Goal: Task Accomplishment & Management: Use online tool/utility

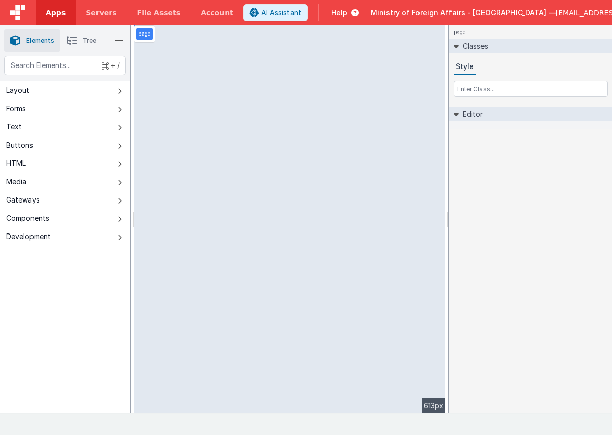
click at [347, 14] on span "Help" at bounding box center [339, 13] width 16 height 10
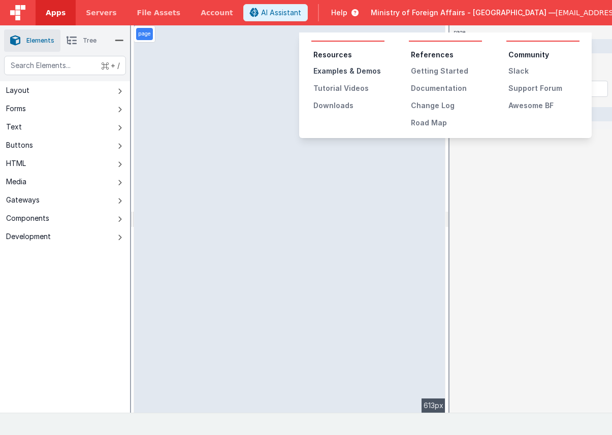
click at [341, 72] on div "Examples & Demos" at bounding box center [348, 71] width 71 height 10
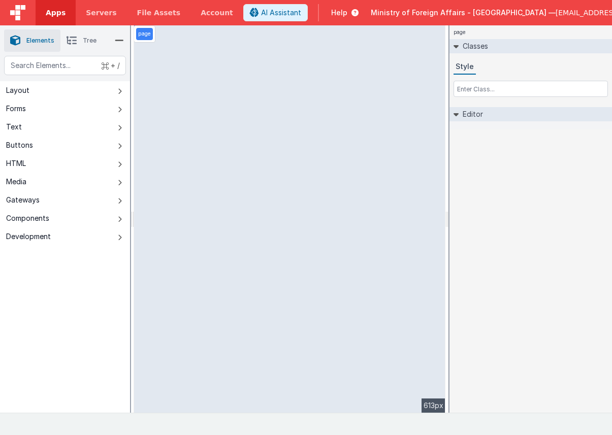
click at [347, 14] on span "Help" at bounding box center [339, 13] width 16 height 10
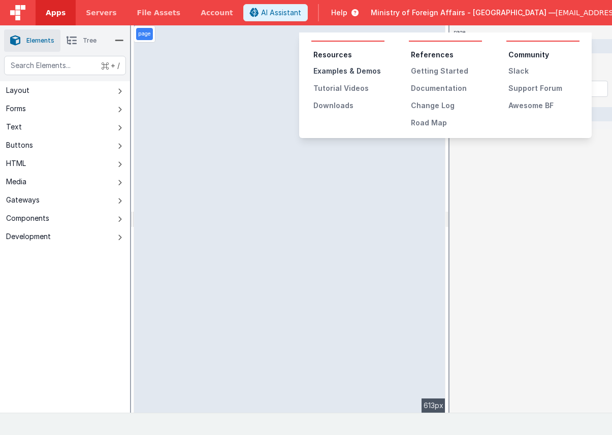
click at [354, 72] on div "Examples & Demos" at bounding box center [348, 71] width 71 height 10
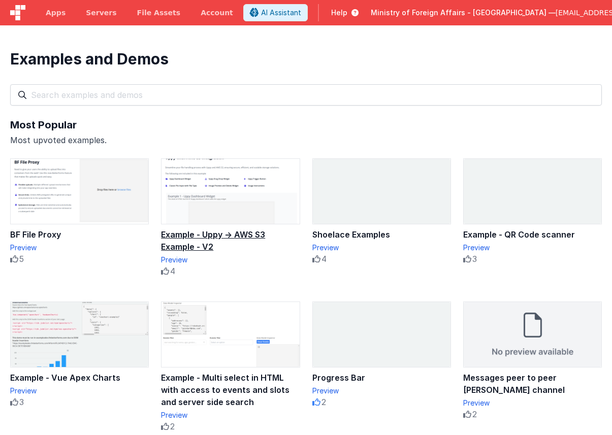
click at [258, 170] on img at bounding box center [230, 191] width 138 height 65
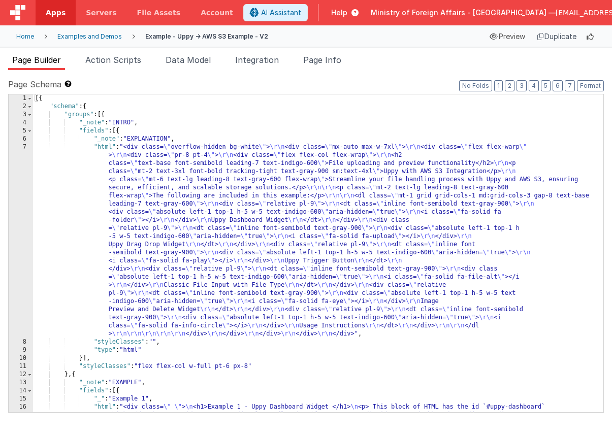
click at [588, 13] on span "[EMAIL_ADDRESS][DOMAIN_NAME]" at bounding box center [618, 13] width 124 height 10
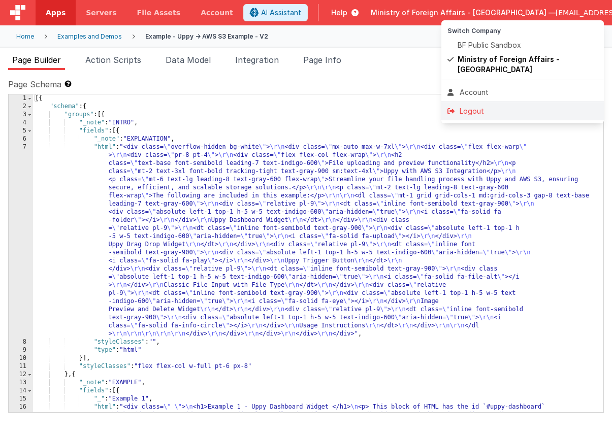
click at [515, 106] on div "Logout" at bounding box center [522, 111] width 150 height 10
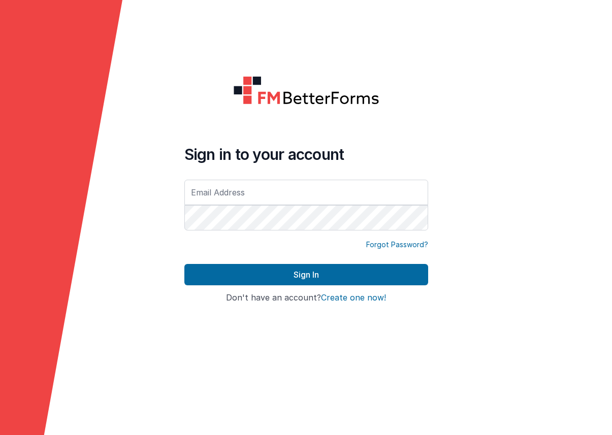
type input "[EMAIL_ADDRESS][DOMAIN_NAME]"
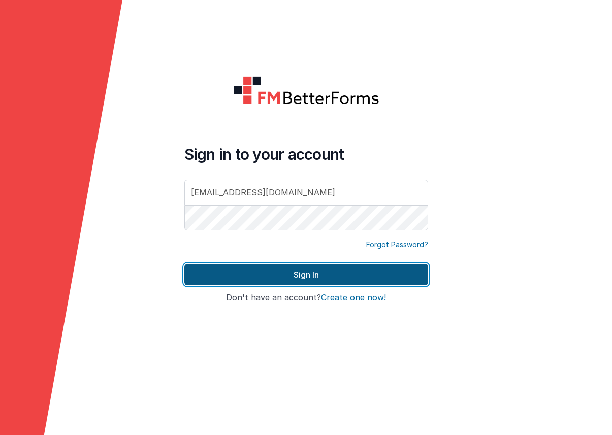
click at [367, 278] on button "Sign In" at bounding box center [306, 274] width 244 height 21
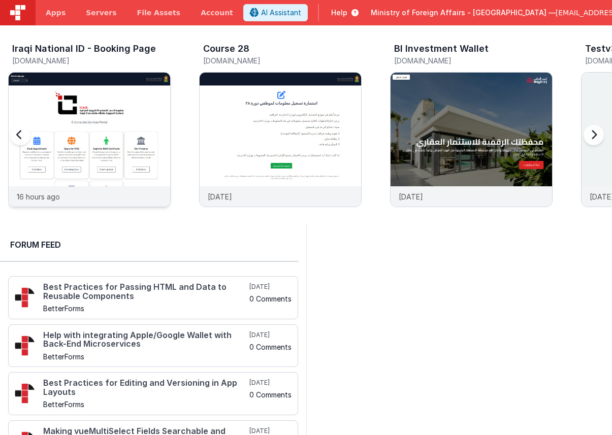
click at [118, 109] on img at bounding box center [89, 153] width 161 height 161
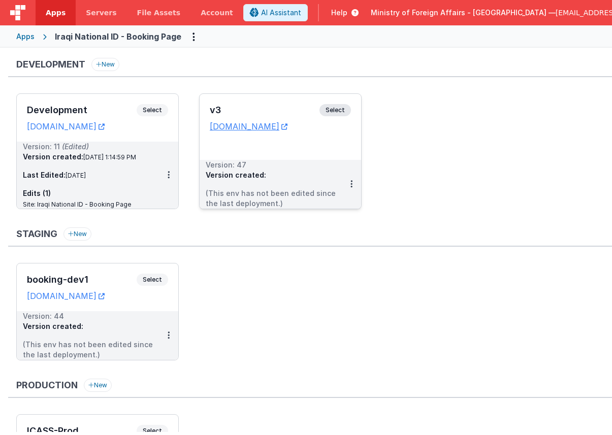
click at [333, 108] on span "Select" at bounding box center [334, 110] width 31 height 12
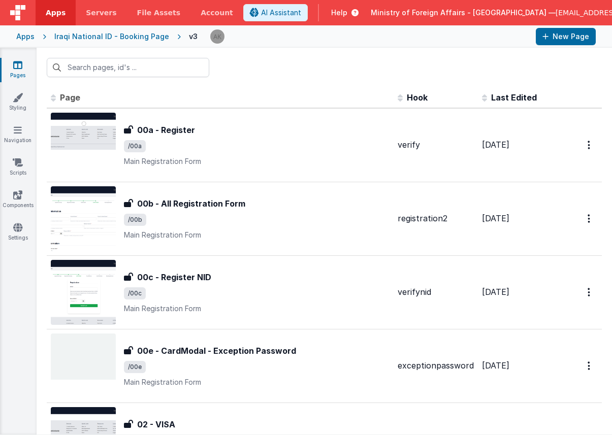
click at [347, 14] on span "Help" at bounding box center [339, 13] width 16 height 10
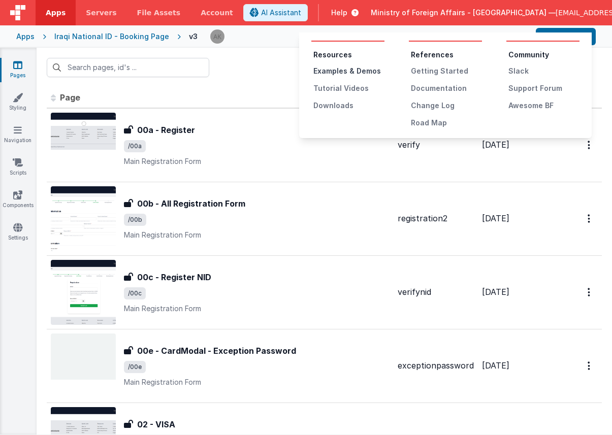
click at [370, 71] on div "Examples & Demos" at bounding box center [348, 71] width 71 height 10
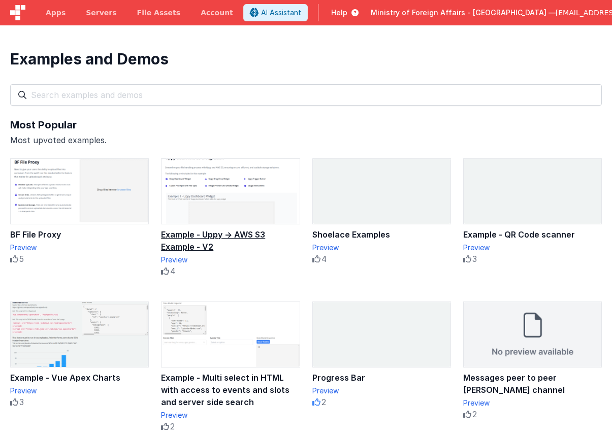
click at [276, 188] on img at bounding box center [230, 191] width 138 height 65
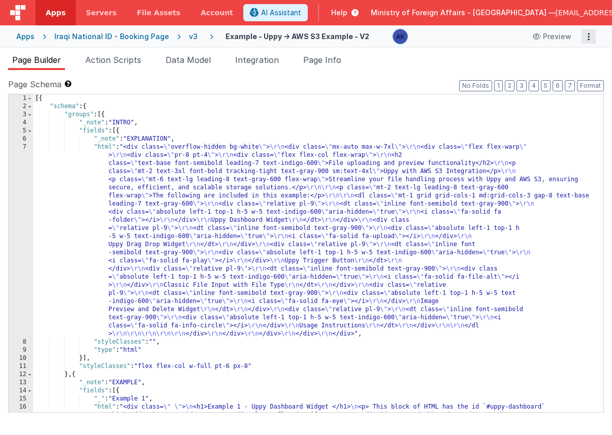
click at [585, 37] on button "Options" at bounding box center [588, 36] width 14 height 14
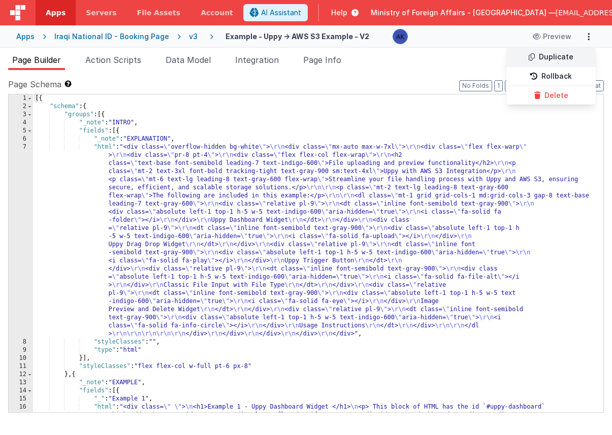
click at [564, 59] on link "Duplicate" at bounding box center [550, 57] width 89 height 19
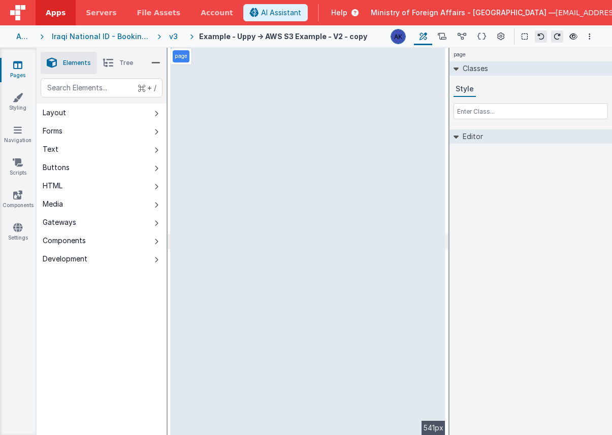
click at [347, 13] on span "Help" at bounding box center [339, 13] width 16 height 10
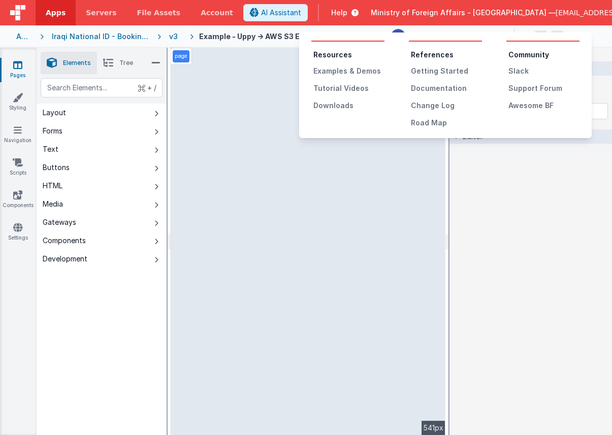
click at [172, 137] on button at bounding box center [306, 217] width 612 height 435
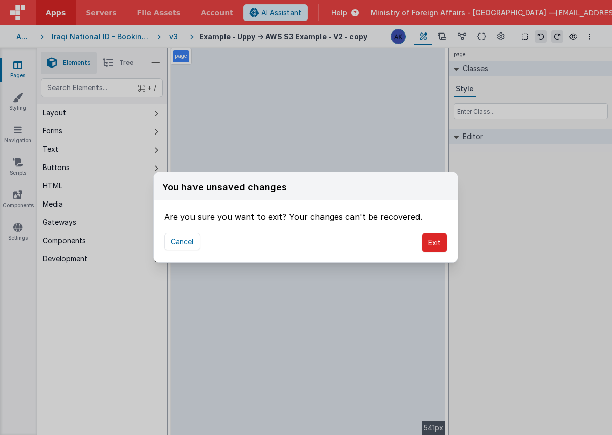
click at [432, 239] on button "Exit" at bounding box center [435, 242] width 26 height 19
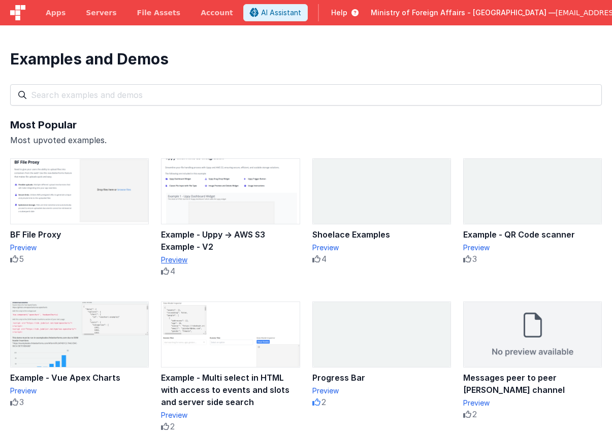
click at [178, 258] on div "Preview" at bounding box center [230, 260] width 139 height 10
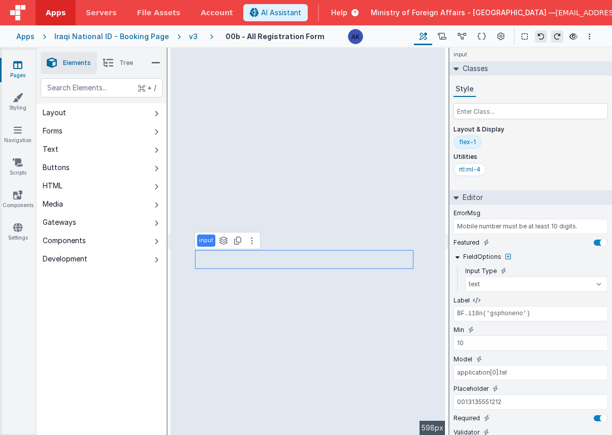
select select "required"
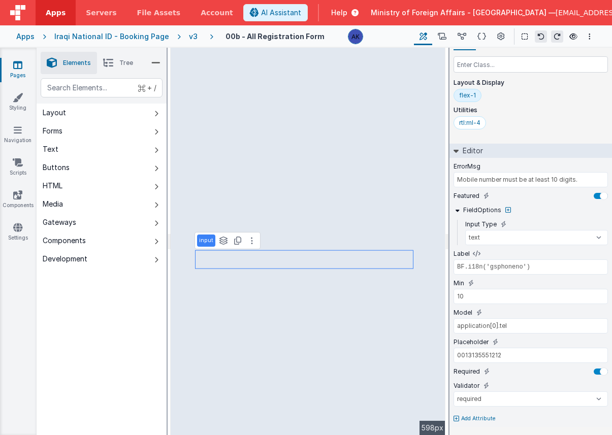
click at [189, 39] on div "v3" at bounding box center [195, 36] width 13 height 10
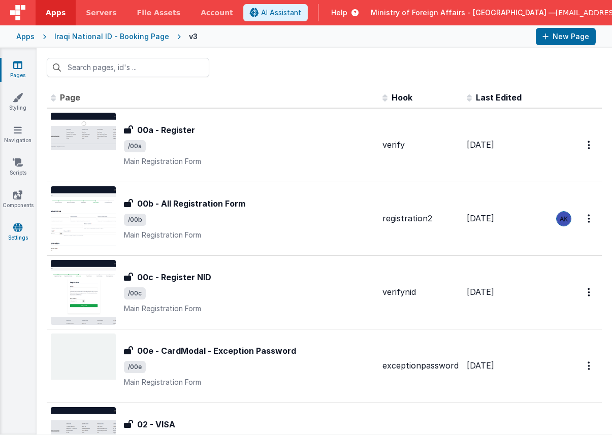
click at [22, 229] on icon at bounding box center [17, 227] width 9 height 10
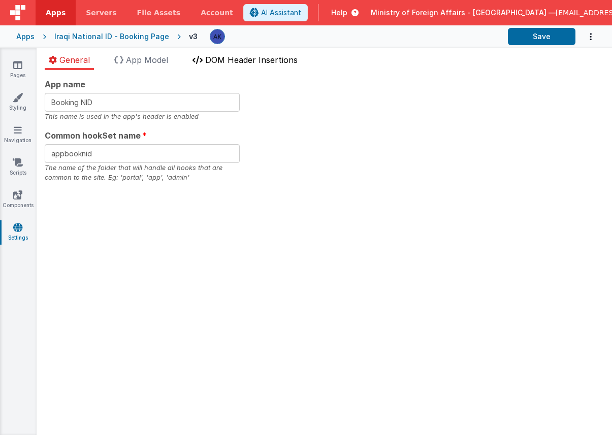
click at [232, 63] on span "DOM Header Insertions" at bounding box center [251, 60] width 92 height 10
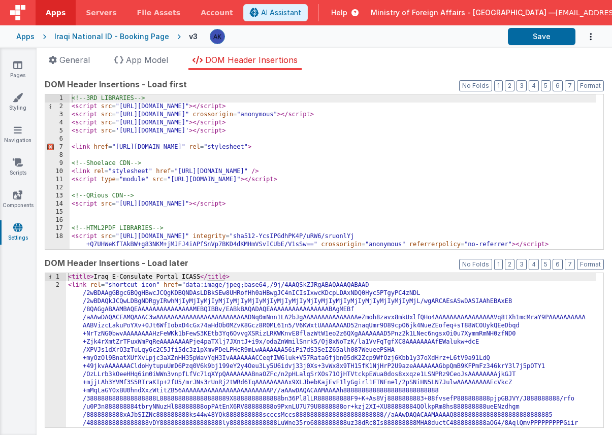
click at [102, 155] on div "<!-- 3RD LIBRARIES --> < script src = "[URL][DOMAIN_NAME]" > </ script > < scri…" at bounding box center [333, 179] width 526 height 171
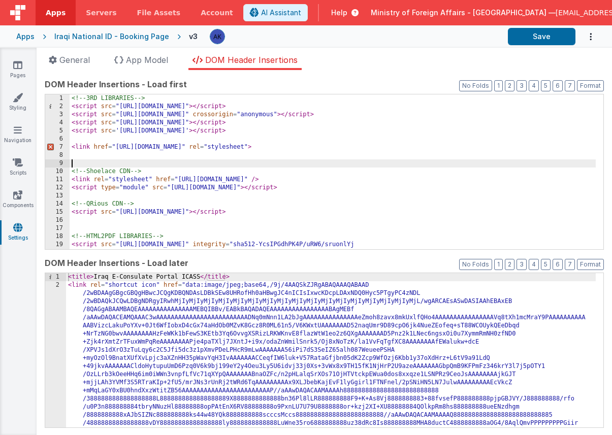
paste textarea
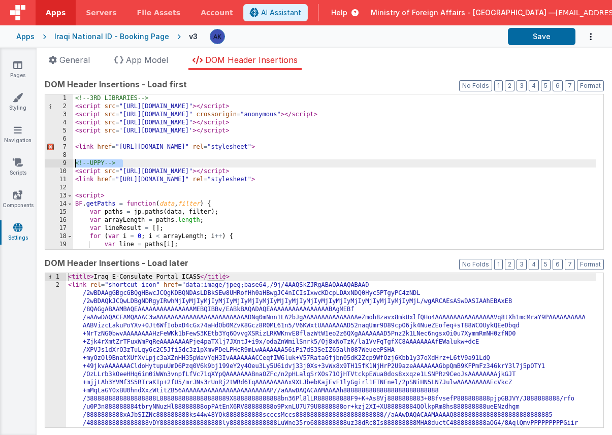
drag, startPoint x: 128, startPoint y: 160, endPoint x: 73, endPoint y: 165, distance: 56.0
click at [73, 165] on div "1 2 3 4 5 6 7 8 9 10 11 12 13 14 15 16 17 18 19 20 21 <!-- 3RD LIBRARIES --> < …" at bounding box center [324, 172] width 559 height 156
click at [139, 159] on div "<!-- 3RD LIBRARIES --> < script src = "https://cdn.tailwindcss.com" > </ script…" at bounding box center [334, 179] width 523 height 171
click at [554, 36] on button "Save" at bounding box center [542, 36] width 68 height 17
click at [19, 72] on link "Pages" at bounding box center [17, 70] width 37 height 20
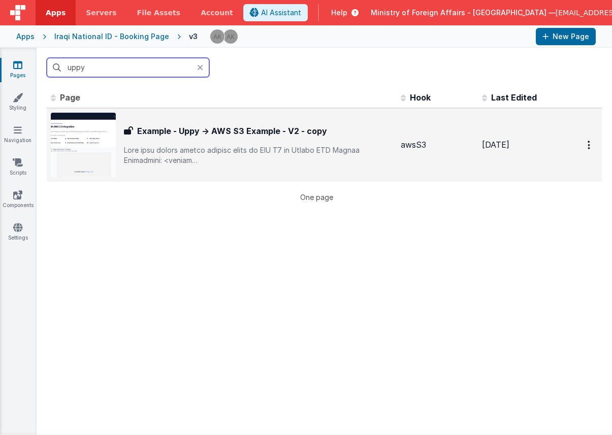
type input "uppy"
click at [85, 138] on img at bounding box center [83, 145] width 65 height 65
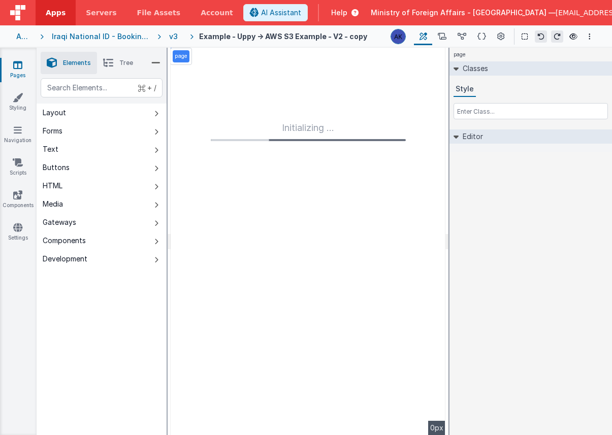
click at [174, 40] on div "v3" at bounding box center [175, 36] width 13 height 10
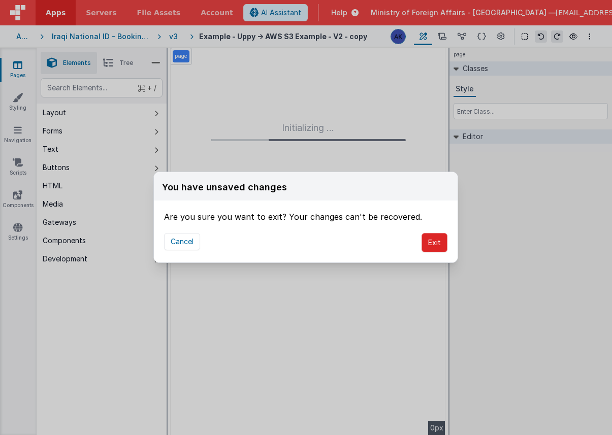
click at [436, 241] on button "Exit" at bounding box center [435, 242] width 26 height 19
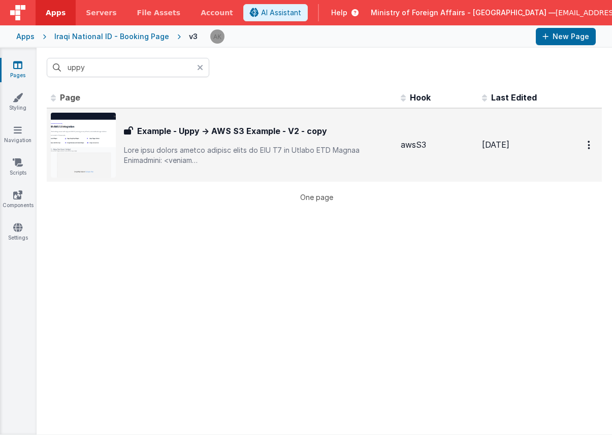
click at [74, 143] on img at bounding box center [83, 145] width 65 height 65
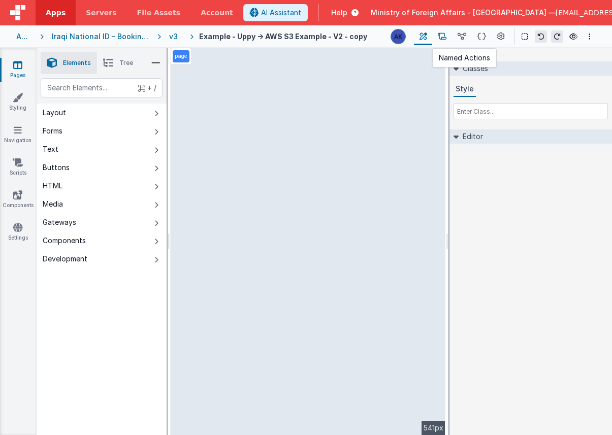
click at [446, 42] on button at bounding box center [442, 36] width 20 height 17
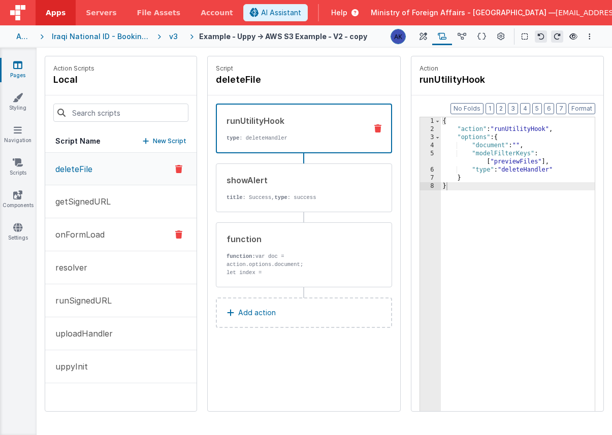
click at [118, 232] on button "onFormLoad" at bounding box center [120, 234] width 151 height 33
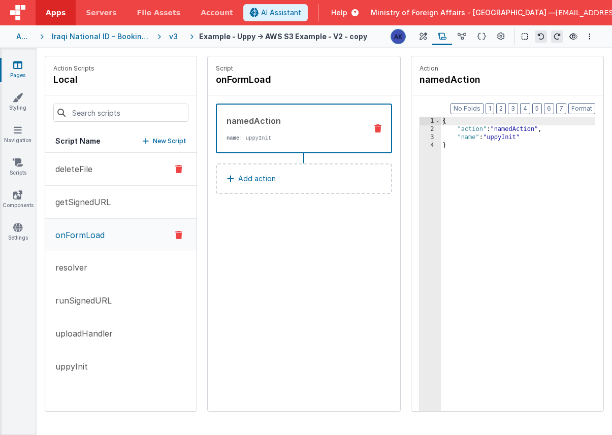
click at [107, 174] on button "deleteFile" at bounding box center [120, 169] width 151 height 33
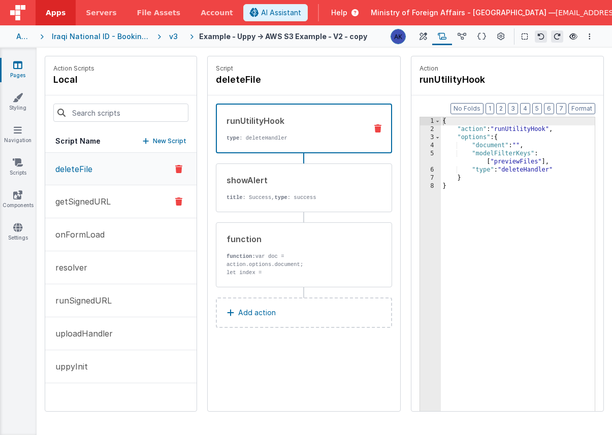
click at [111, 204] on button "getSignedURL" at bounding box center [120, 201] width 151 height 33
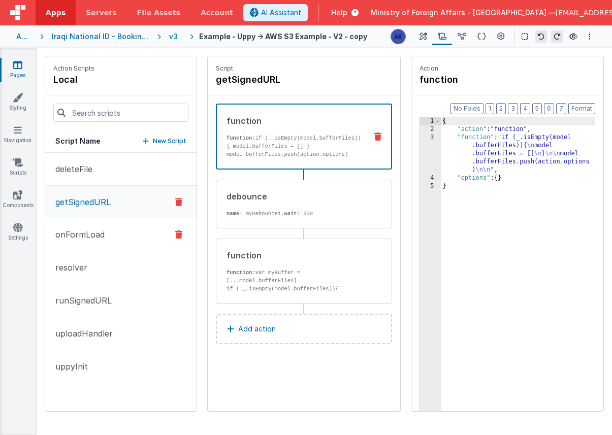
click at [112, 227] on button "onFormLoad" at bounding box center [120, 234] width 151 height 33
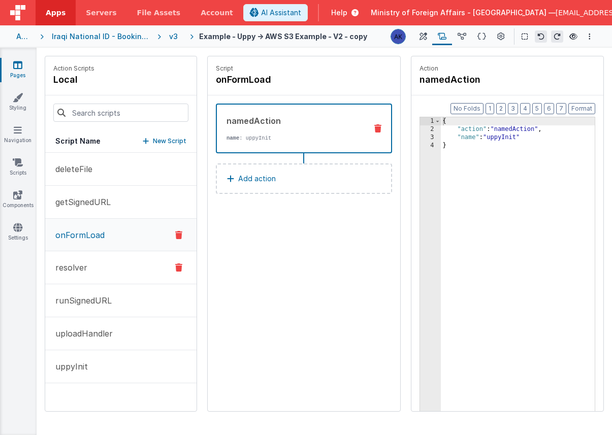
click at [110, 259] on button "resolver" at bounding box center [120, 267] width 151 height 33
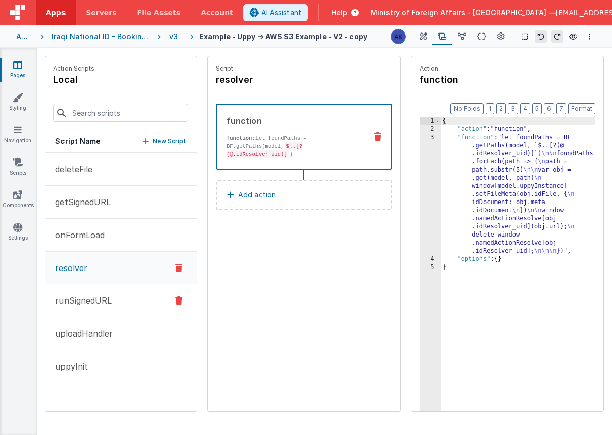
click at [113, 295] on button "runSignedURL" at bounding box center [120, 300] width 151 height 33
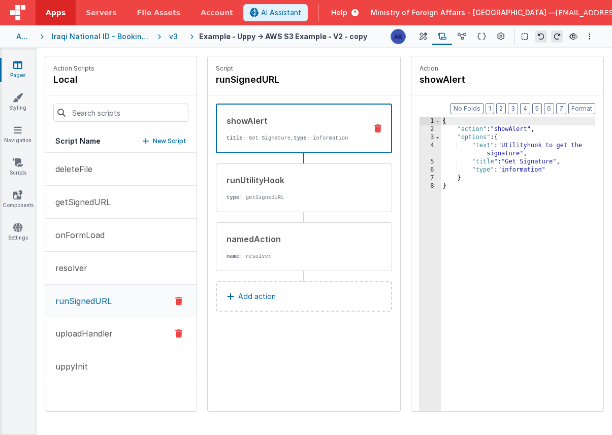
click at [109, 320] on button "uploadHandler" at bounding box center [120, 333] width 151 height 33
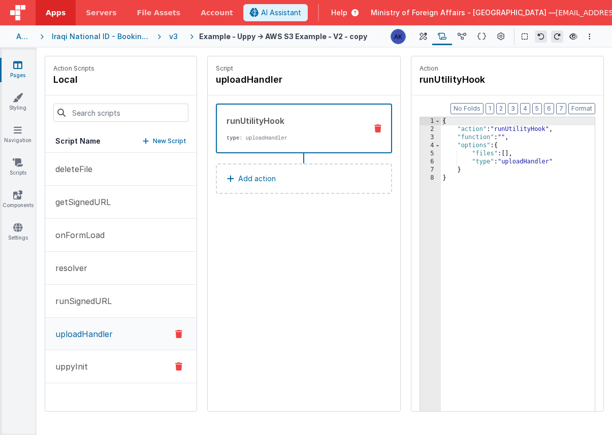
click at [103, 354] on button "uppyInit" at bounding box center [120, 366] width 151 height 33
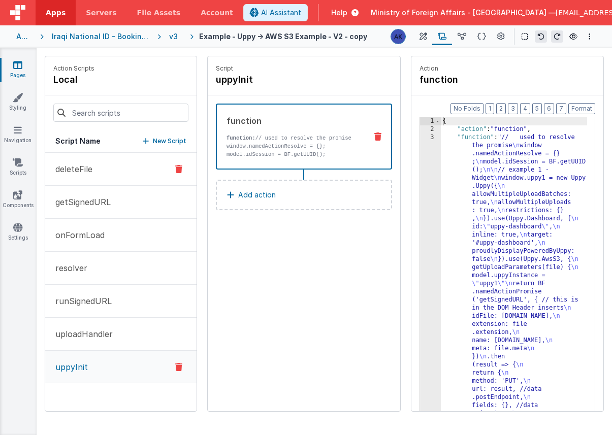
click at [135, 175] on button "deleteFile" at bounding box center [120, 169] width 151 height 33
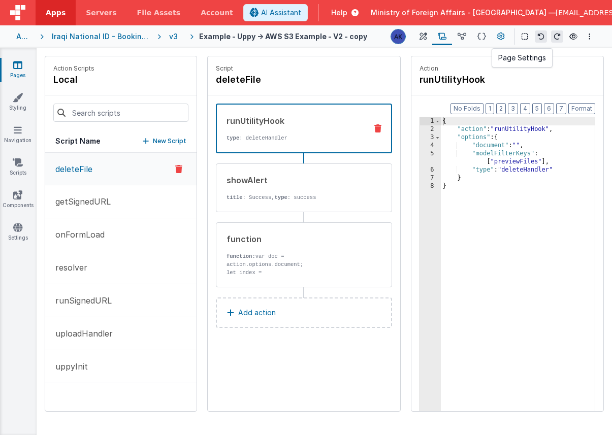
click at [497, 36] on icon at bounding box center [501, 36] width 8 height 11
